Goal: Transaction & Acquisition: Download file/media

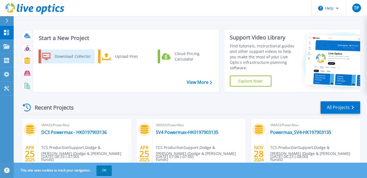
click at [79, 56] on div "Download Collector" at bounding box center [72, 56] width 41 height 11
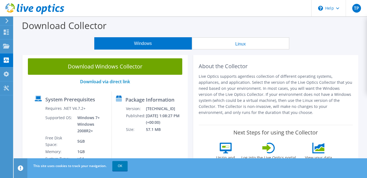
click at [247, 48] on button "Linux" at bounding box center [240, 43] width 97 height 12
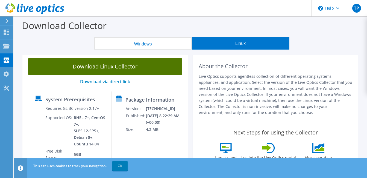
click at [117, 67] on link "Download Linux Collector" at bounding box center [105, 66] width 154 height 16
